Goal: Information Seeking & Learning: Check status

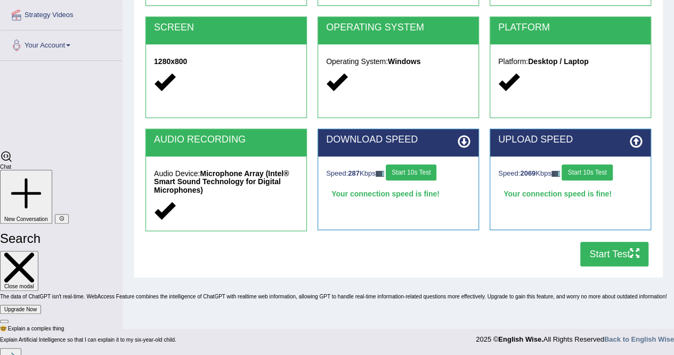
scroll to position [2474, 0]
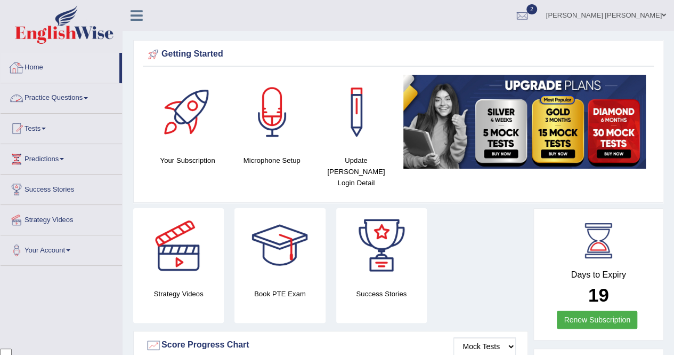
click at [79, 96] on link "Practice Questions" at bounding box center [62, 96] width 122 height 27
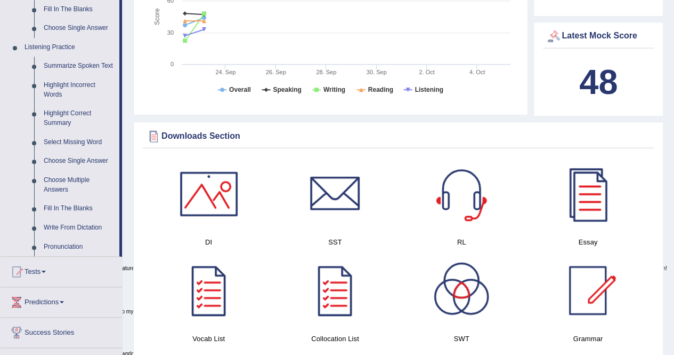
scroll to position [533, 0]
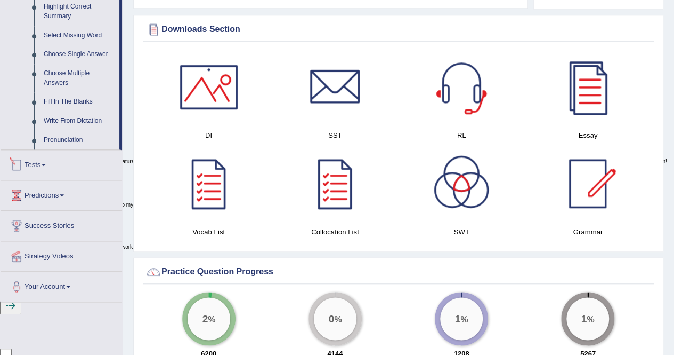
click at [79, 99] on link "Fill In The Blanks" at bounding box center [79, 101] width 81 height 19
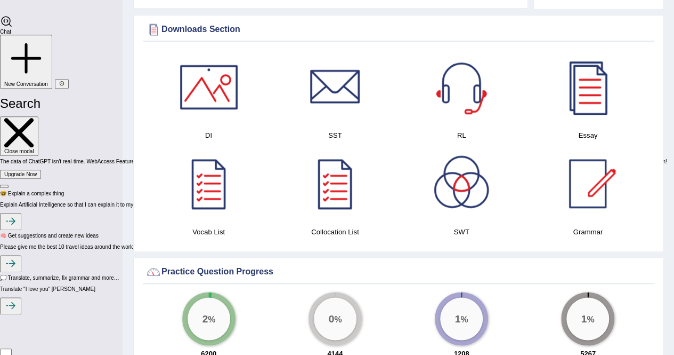
scroll to position [257, 0]
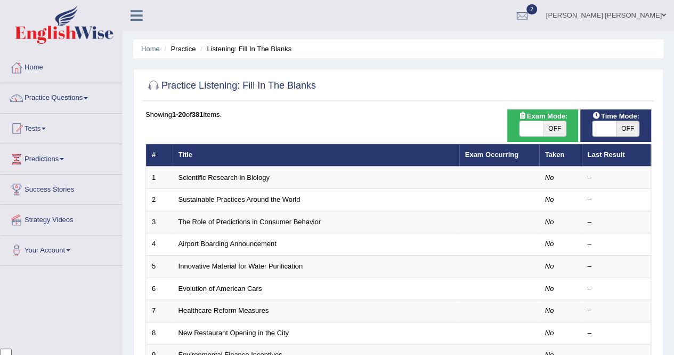
scroll to position [2474, 0]
click at [230, 177] on link "Scientific Research in Biology" at bounding box center [224, 177] width 91 height 8
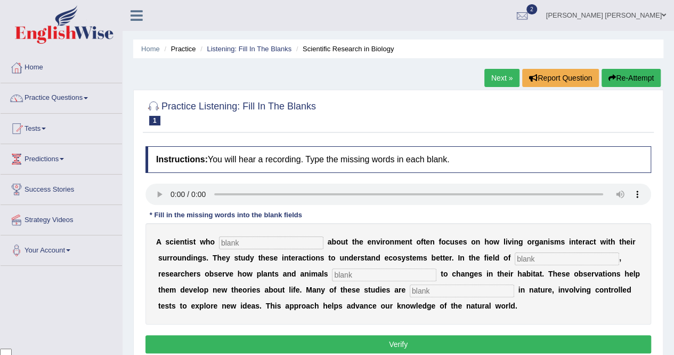
scroll to position [2474, 0]
click at [266, 244] on input "text" at bounding box center [271, 242] width 104 height 13
type input "cares"
click at [550, 259] on input "text" at bounding box center [567, 258] width 104 height 13
type input "biology"
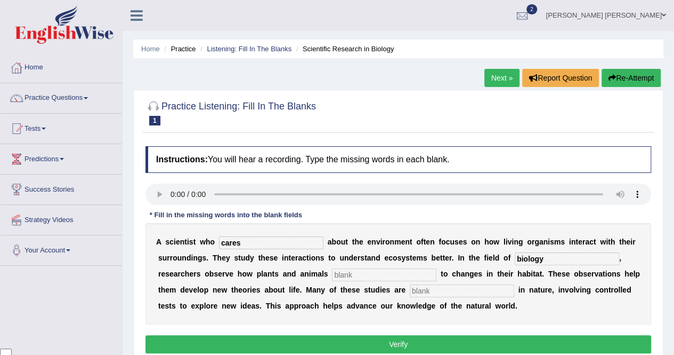
click at [420, 279] on input "text" at bounding box center [384, 274] width 104 height 13
type input "respons"
click at [482, 287] on input "text" at bounding box center [462, 290] width 104 height 13
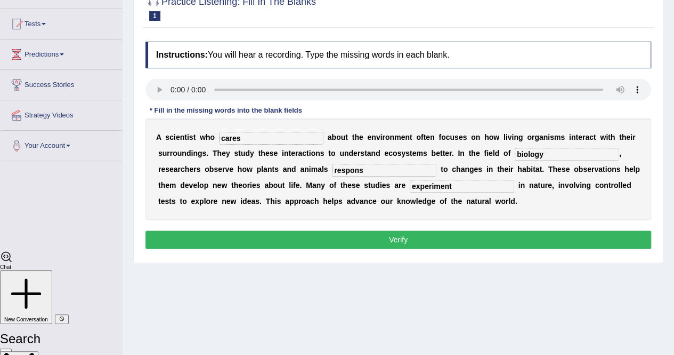
scroll to position [107, 0]
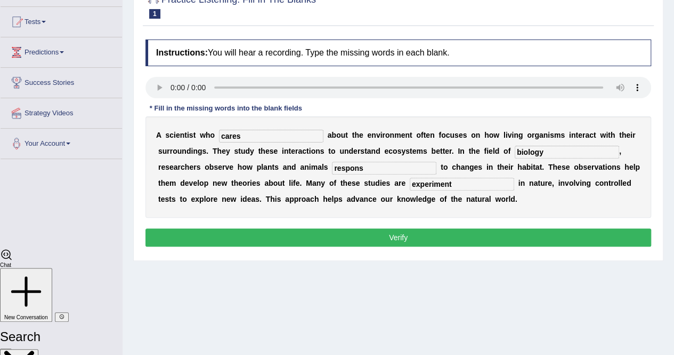
type input "experiment"
click at [495, 238] on button "Verify" at bounding box center [399, 237] width 506 height 18
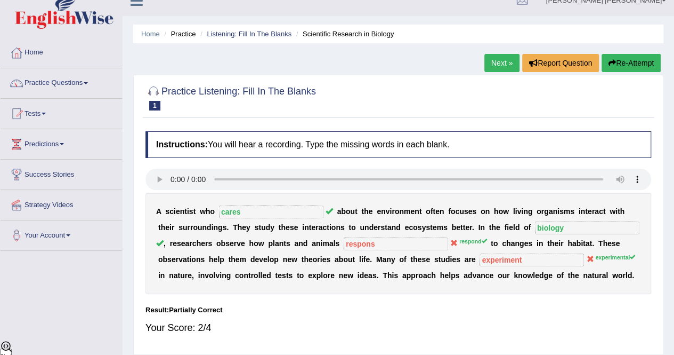
scroll to position [0, 0]
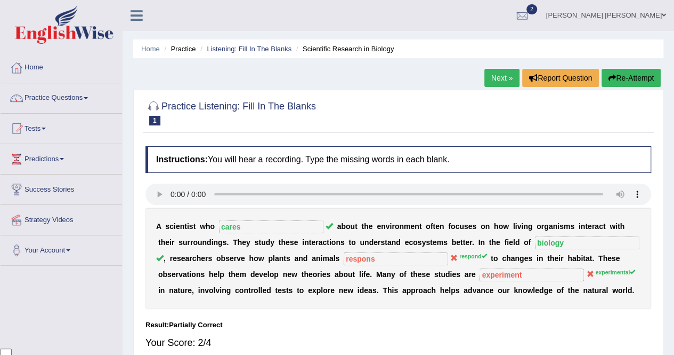
click at [505, 81] on link "Next »" at bounding box center [502, 78] width 35 height 18
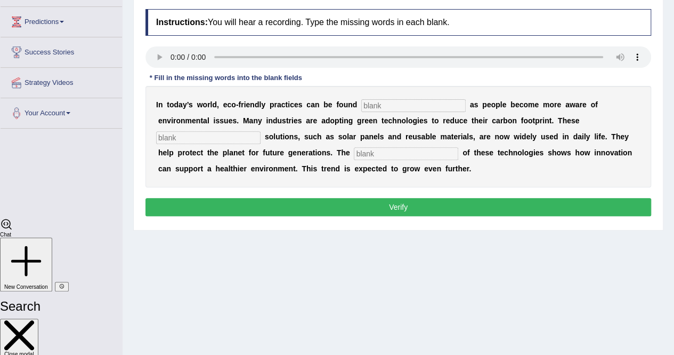
scroll to position [160, 0]
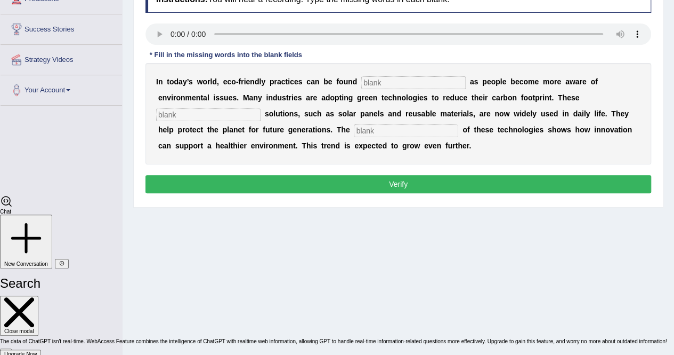
click at [401, 84] on input "text" at bounding box center [413, 82] width 104 height 13
click at [415, 77] on input "text" at bounding box center [413, 82] width 104 height 13
type input "everywhere"
click at [215, 115] on input "text" at bounding box center [208, 114] width 104 height 13
type input "sustainable"
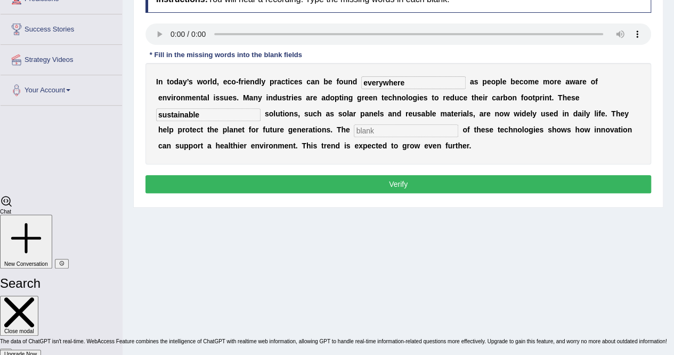
click at [422, 125] on input "text" at bounding box center [406, 130] width 104 height 13
type input "applicant"
click at [417, 183] on button "Verify" at bounding box center [399, 184] width 506 height 18
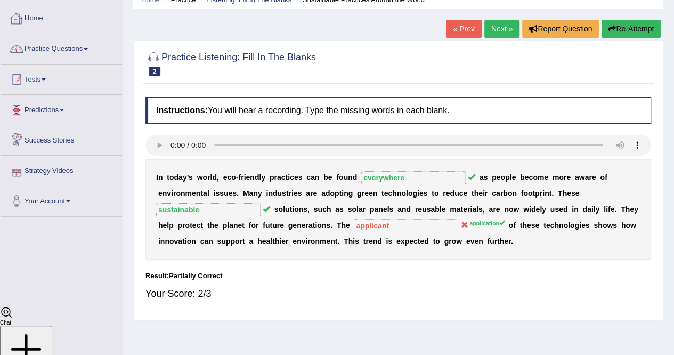
scroll to position [45, 0]
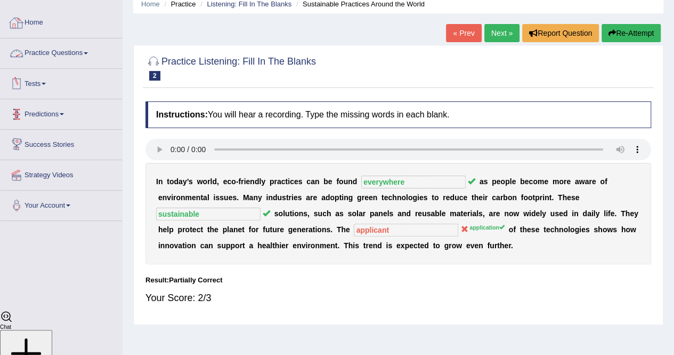
click at [45, 85] on link "Tests" at bounding box center [62, 82] width 122 height 27
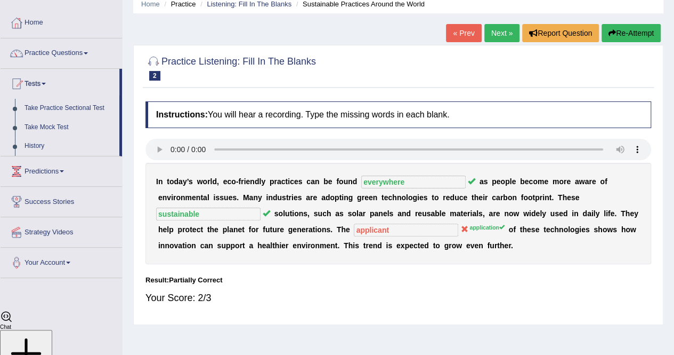
click at [48, 143] on link "History" at bounding box center [70, 145] width 100 height 19
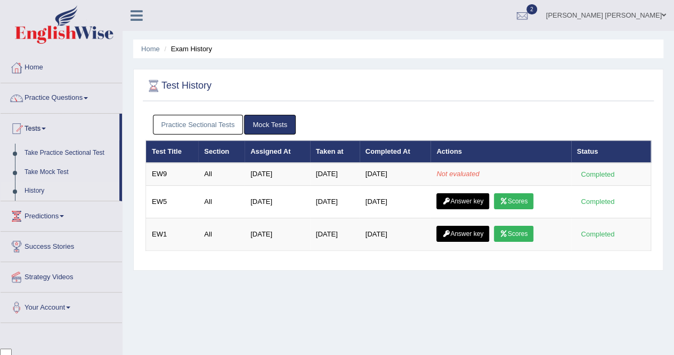
scroll to position [2474, 0]
click at [263, 122] on link "Mock Tests" at bounding box center [270, 125] width 52 height 20
click at [199, 130] on link "Practice Sectional Tests" at bounding box center [198, 125] width 91 height 20
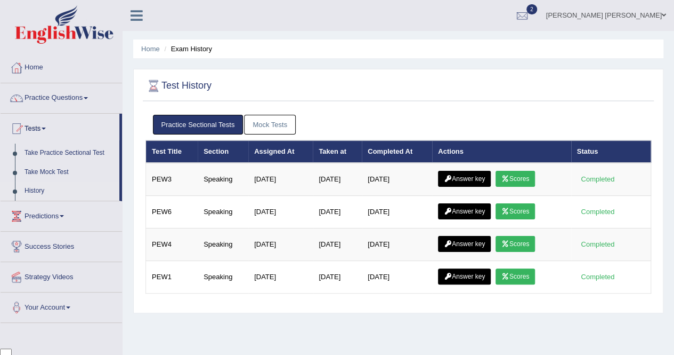
click at [264, 125] on link "Mock Tests" at bounding box center [270, 125] width 52 height 20
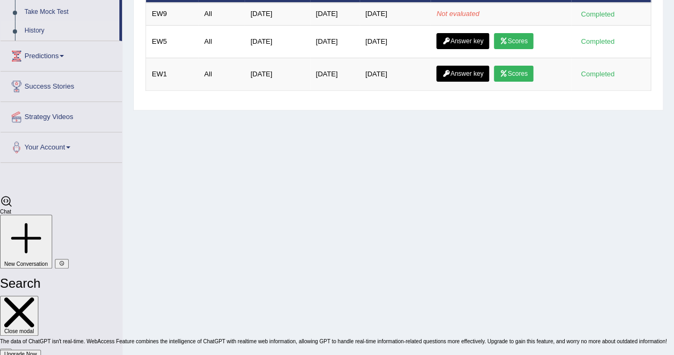
scroll to position [0, 0]
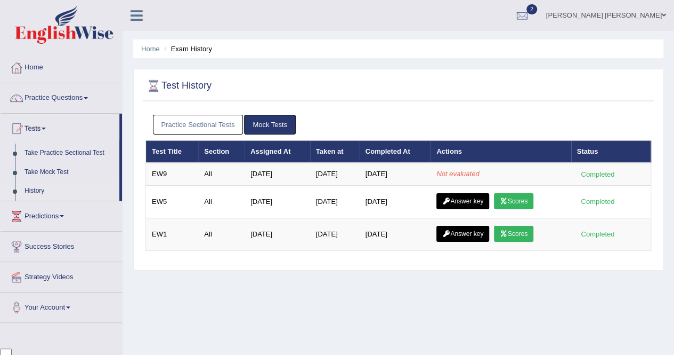
click at [39, 192] on link "History" at bounding box center [70, 190] width 100 height 19
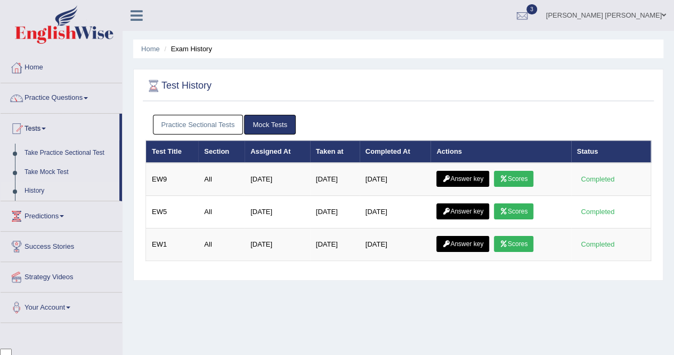
scroll to position [2474, 0]
click at [515, 177] on link "Scores" at bounding box center [513, 179] width 39 height 16
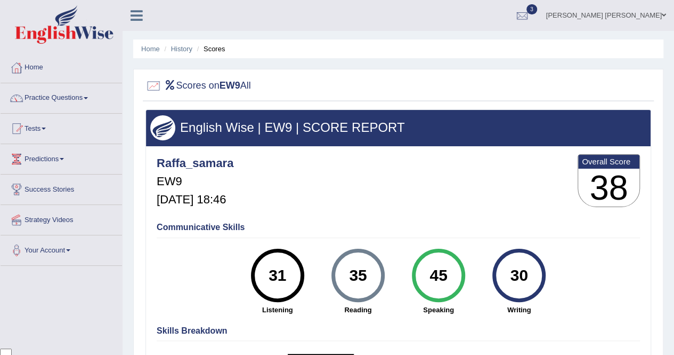
click at [215, 49] on li "Scores" at bounding box center [210, 49] width 31 height 10
click at [178, 50] on link "History" at bounding box center [181, 49] width 21 height 8
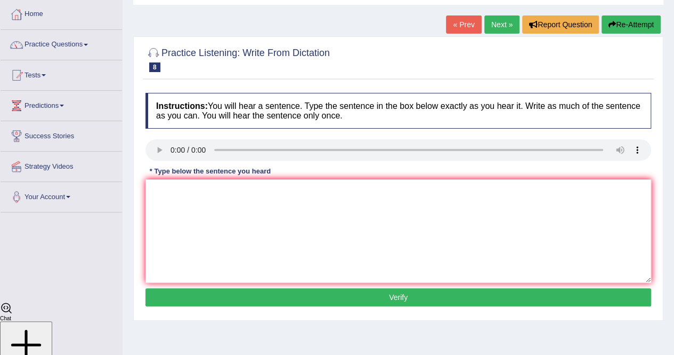
scroll to position [2474, 0]
click at [44, 81] on link "Tests" at bounding box center [62, 73] width 122 height 27
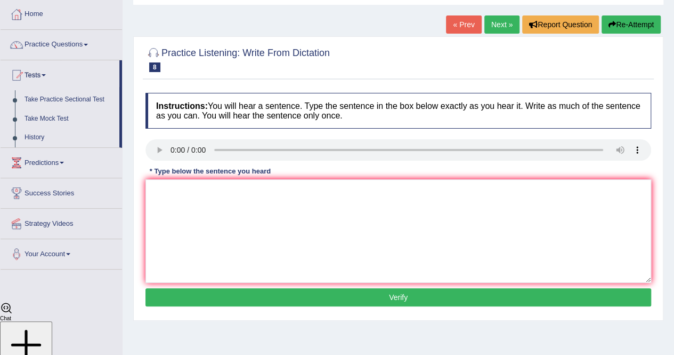
click at [63, 136] on link "History" at bounding box center [70, 137] width 100 height 19
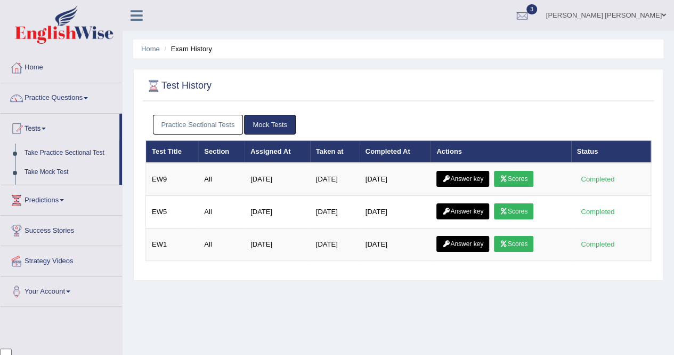
scroll to position [2474, 0]
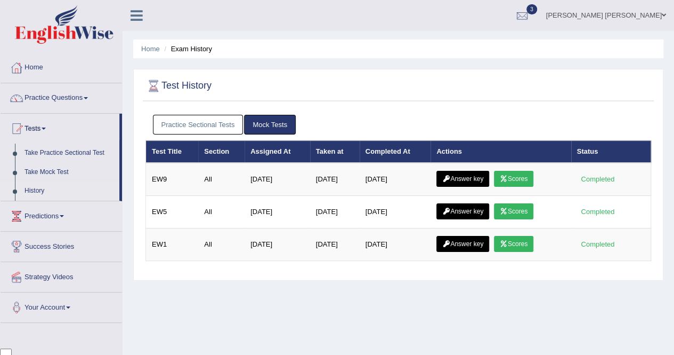
click at [519, 206] on link "Scores" at bounding box center [513, 211] width 39 height 16
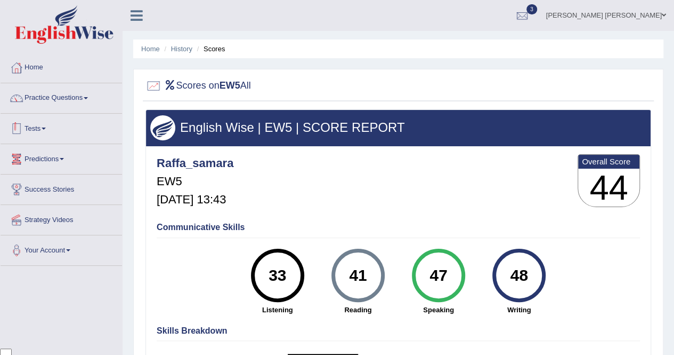
click at [49, 130] on link "Tests" at bounding box center [62, 127] width 122 height 27
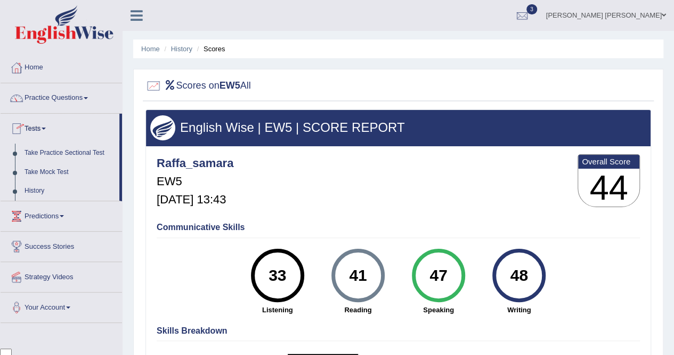
click at [51, 191] on link "History" at bounding box center [70, 190] width 100 height 19
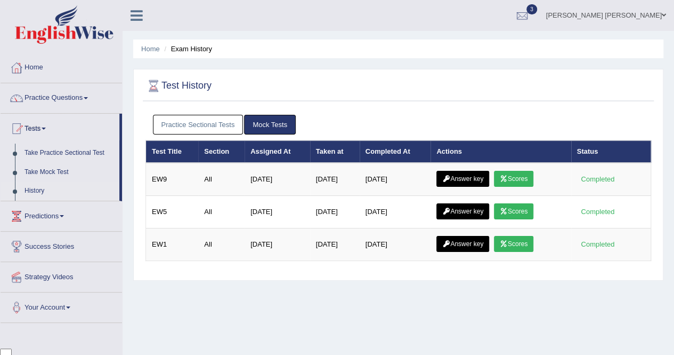
scroll to position [2474, 0]
click at [514, 244] on link "Scores" at bounding box center [513, 244] width 39 height 16
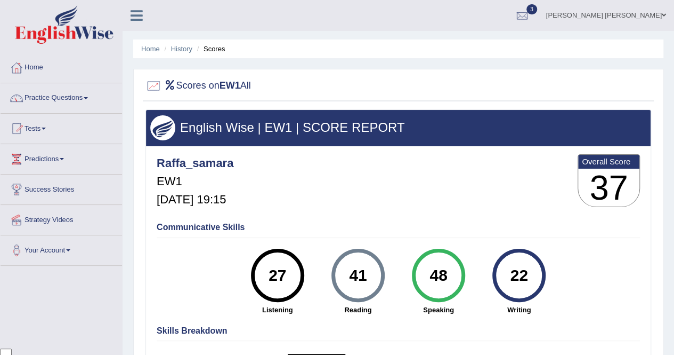
scroll to position [2474, 0]
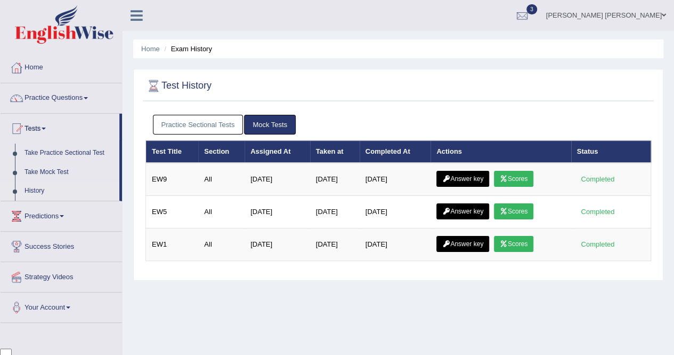
scroll to position [2474, 0]
click at [452, 172] on link "Answer key" at bounding box center [463, 179] width 53 height 16
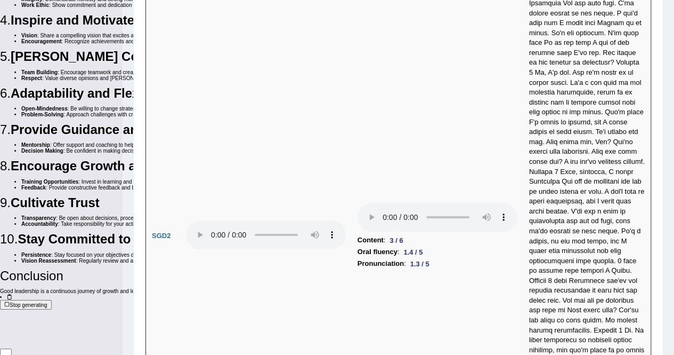
scroll to position [3577, 0]
